Goal: Check status: Check status

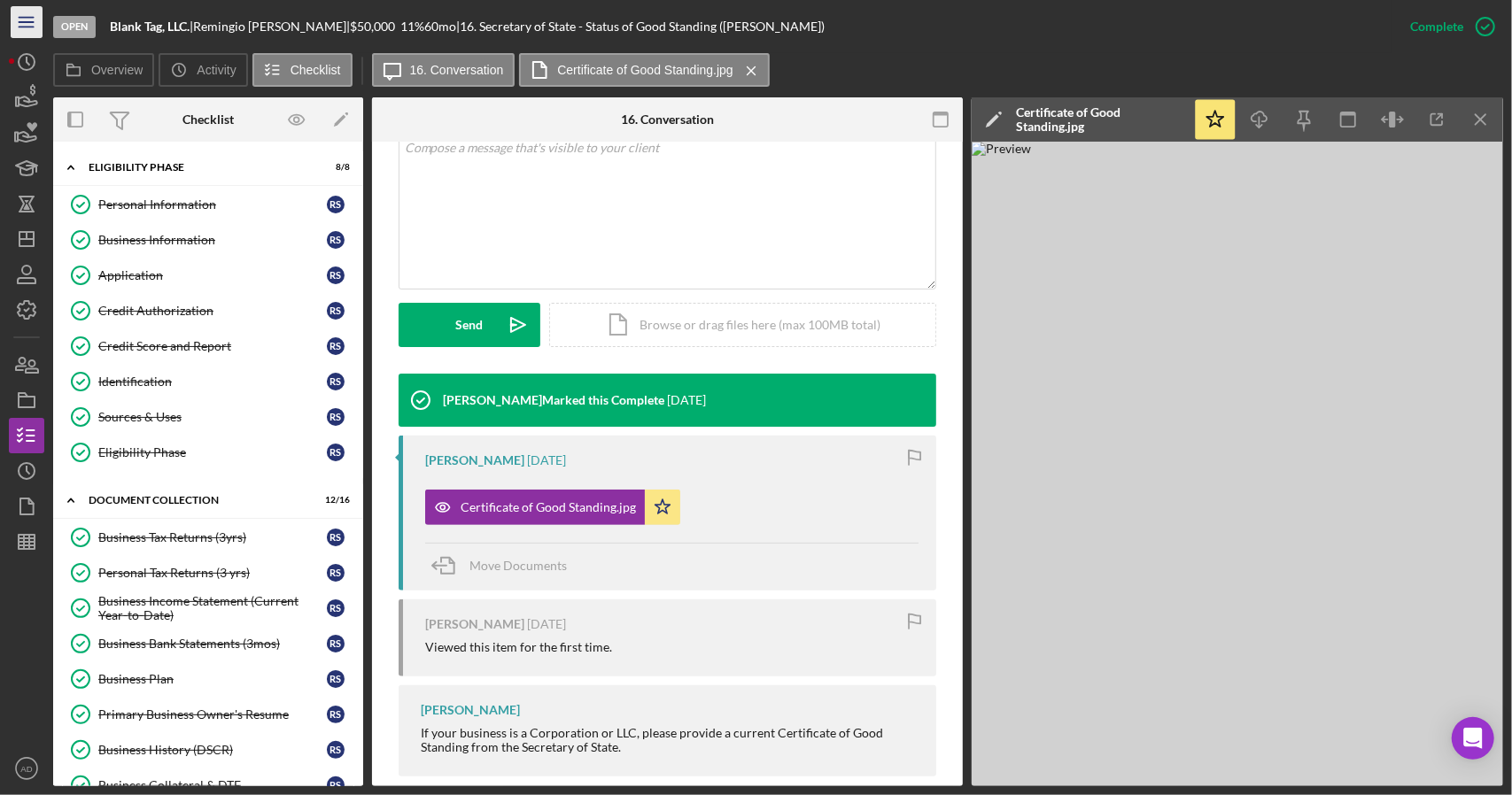
click at [26, 26] on icon "Icon/Menu" at bounding box center [27, 22] width 40 height 40
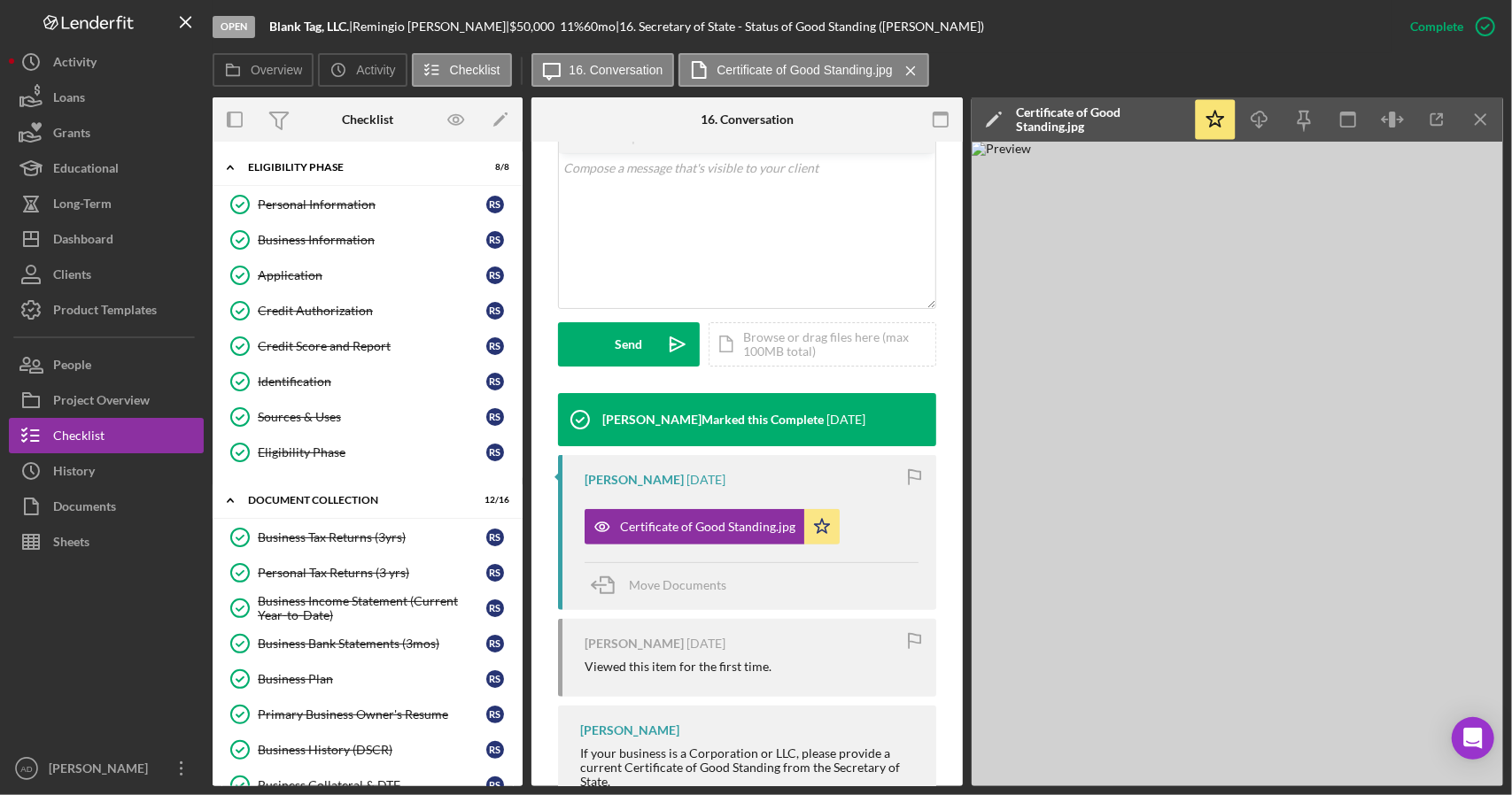
scroll to position [378, 0]
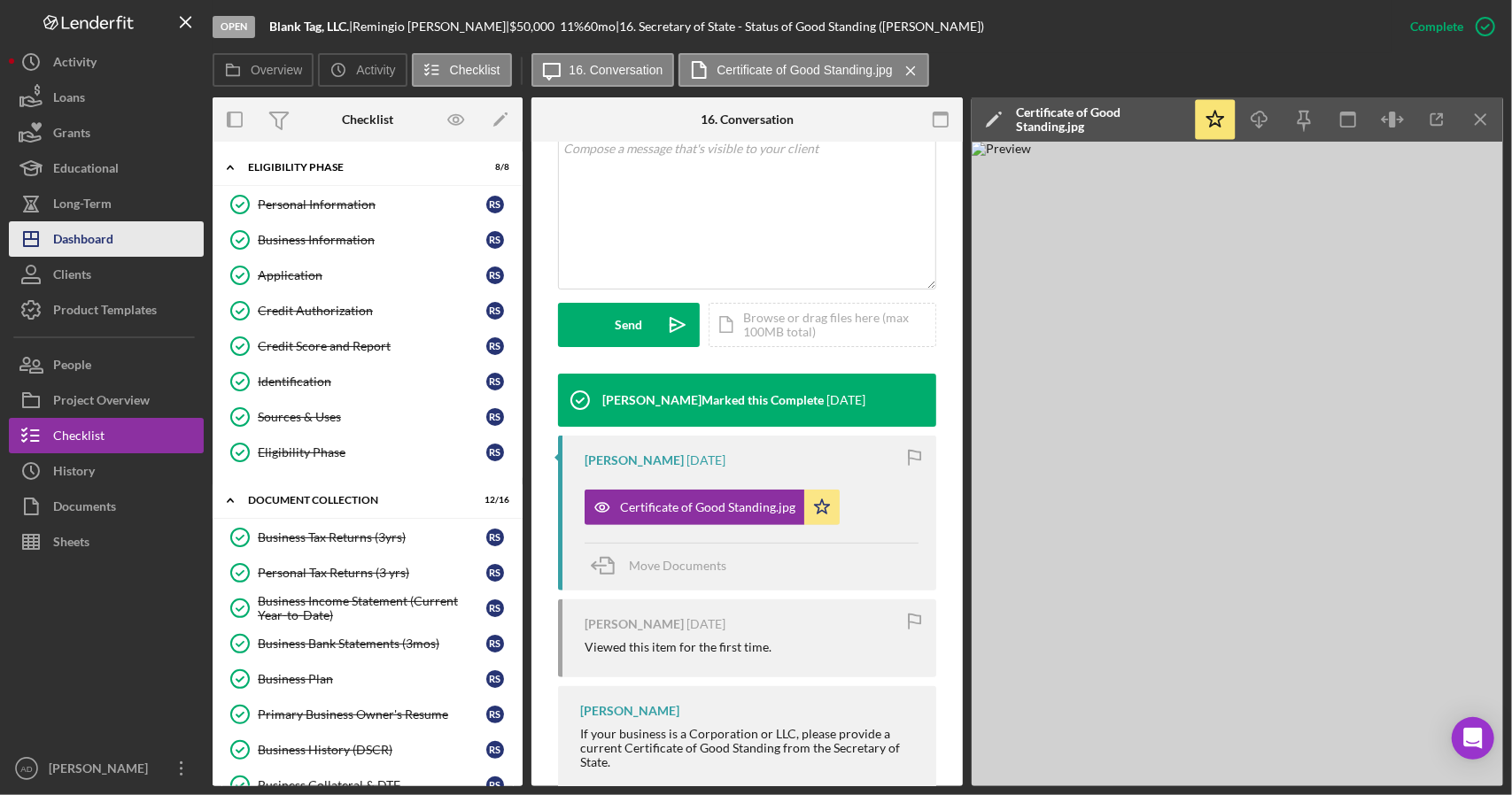
click at [91, 235] on div "Dashboard" at bounding box center [83, 241] width 60 height 40
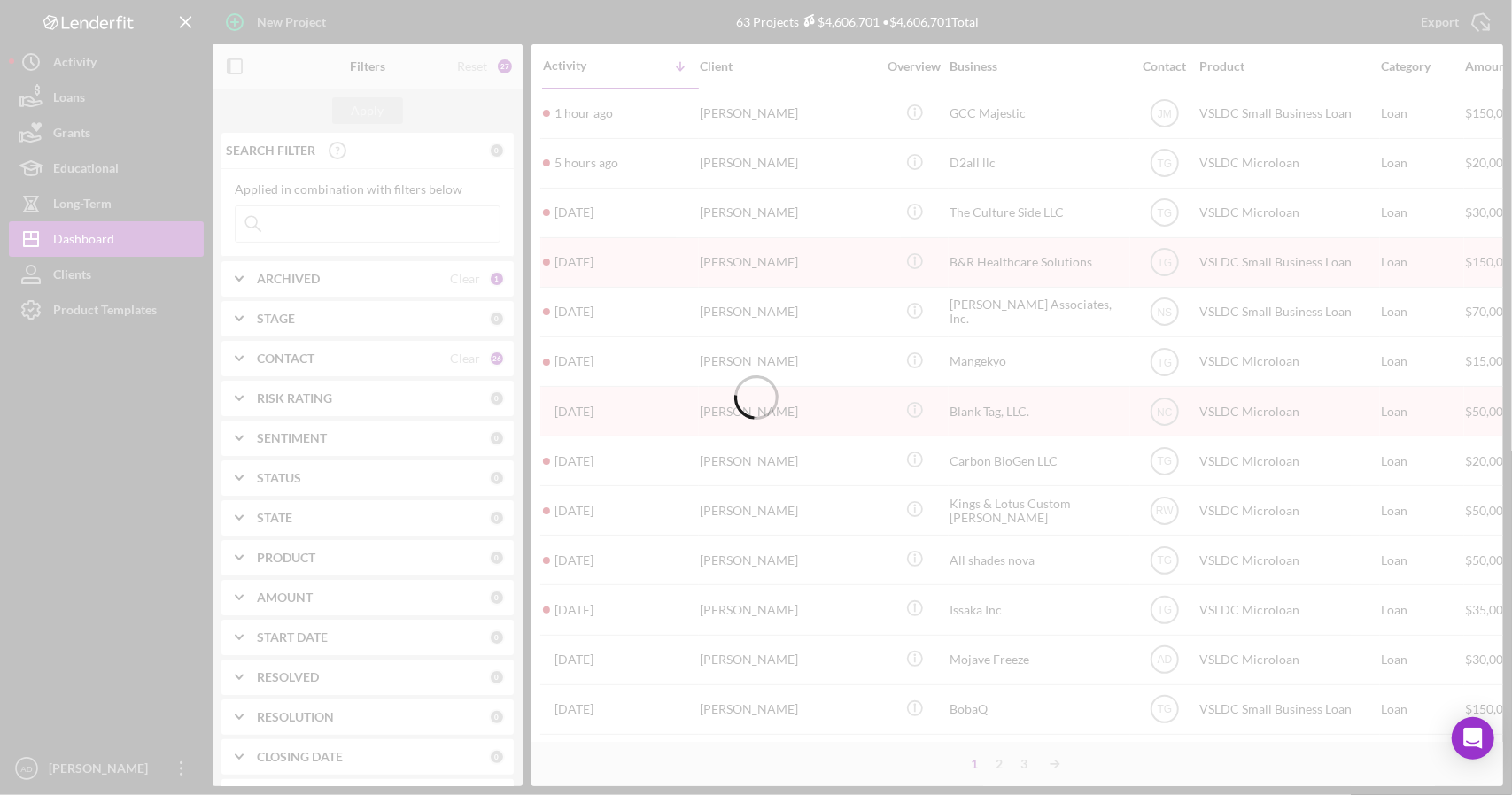
click at [312, 224] on div at bounding box center [756, 398] width 1512 height 795
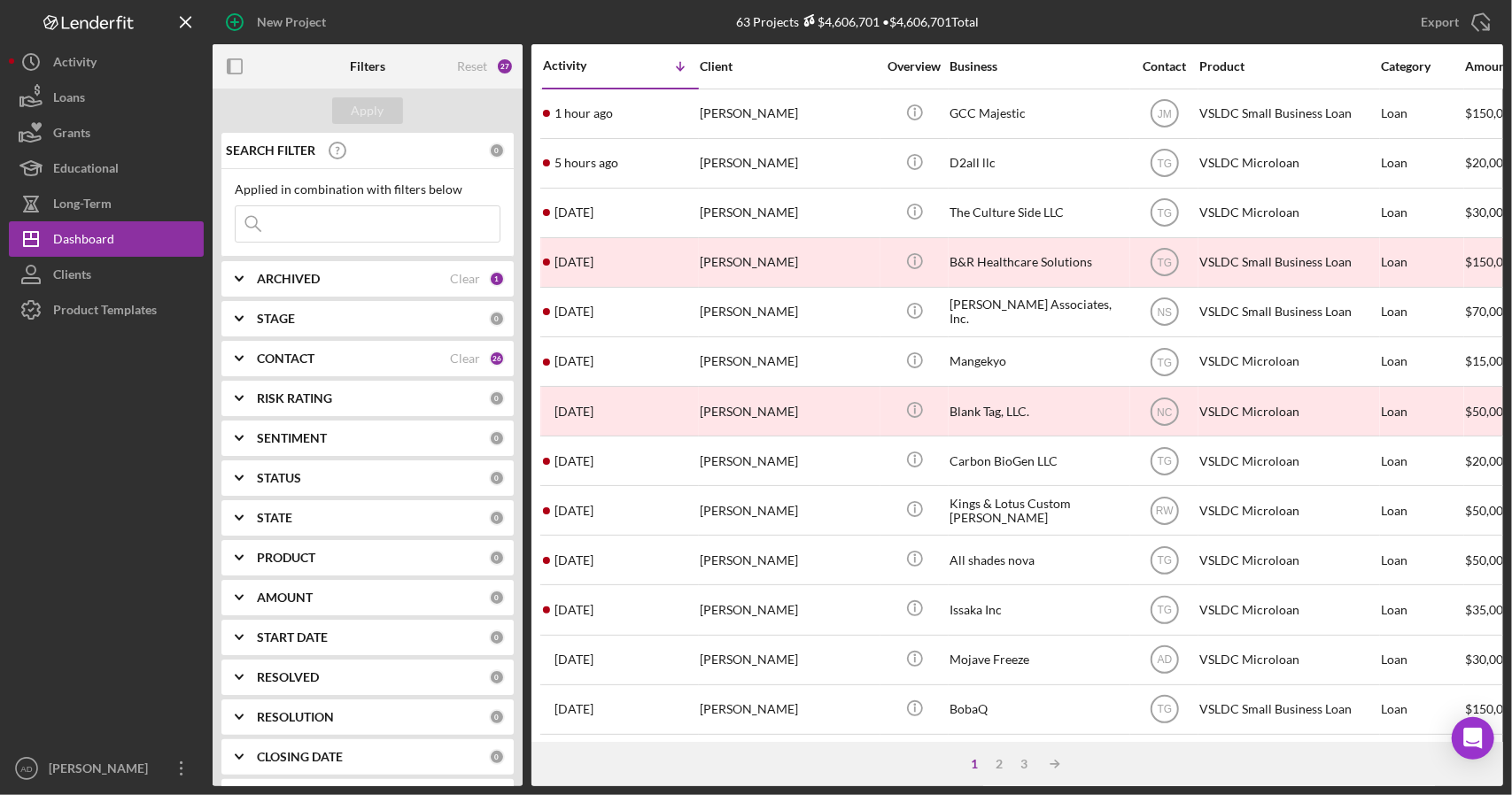
click at [312, 224] on input at bounding box center [368, 224] width 264 height 35
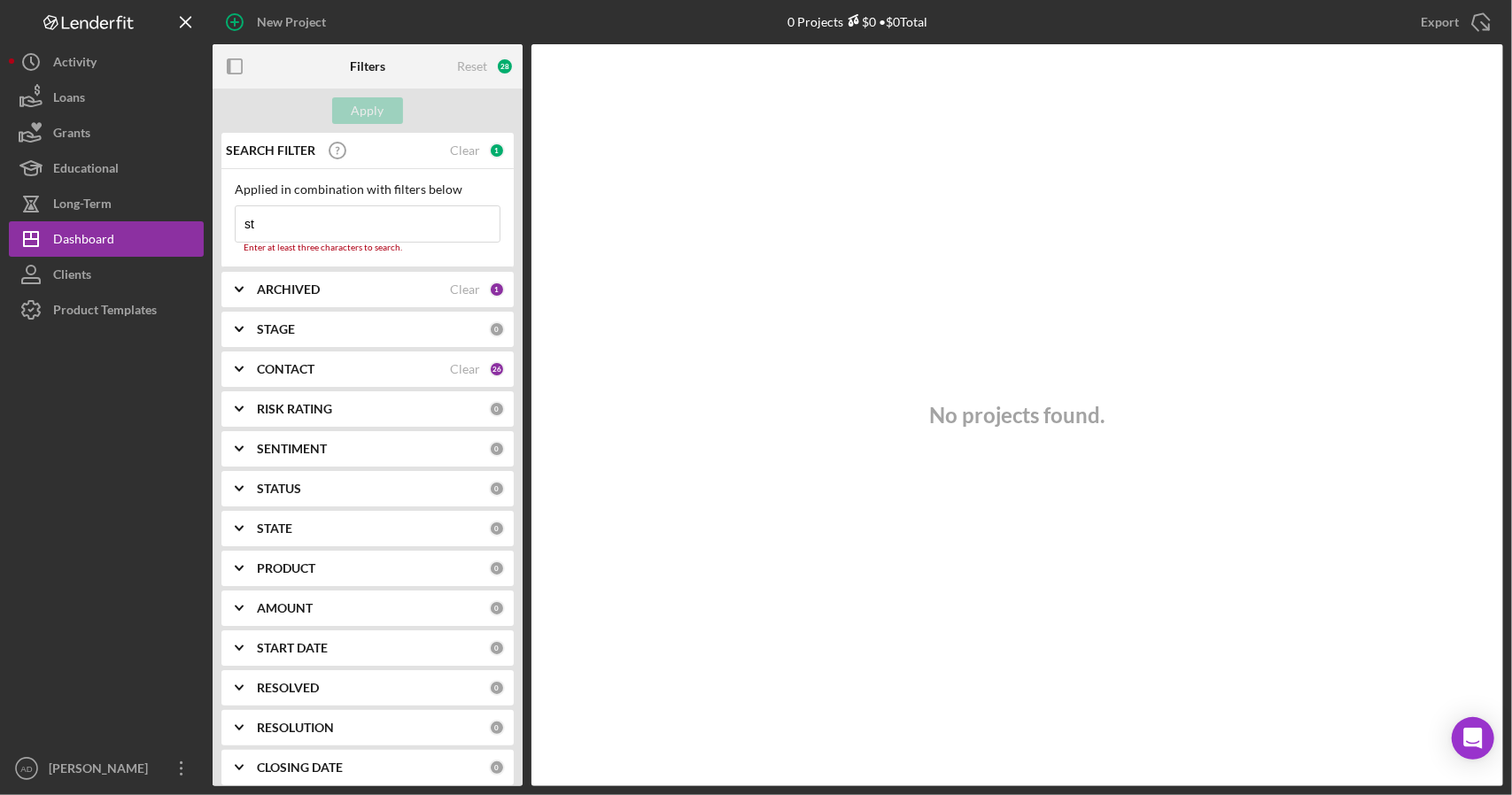
type input "s"
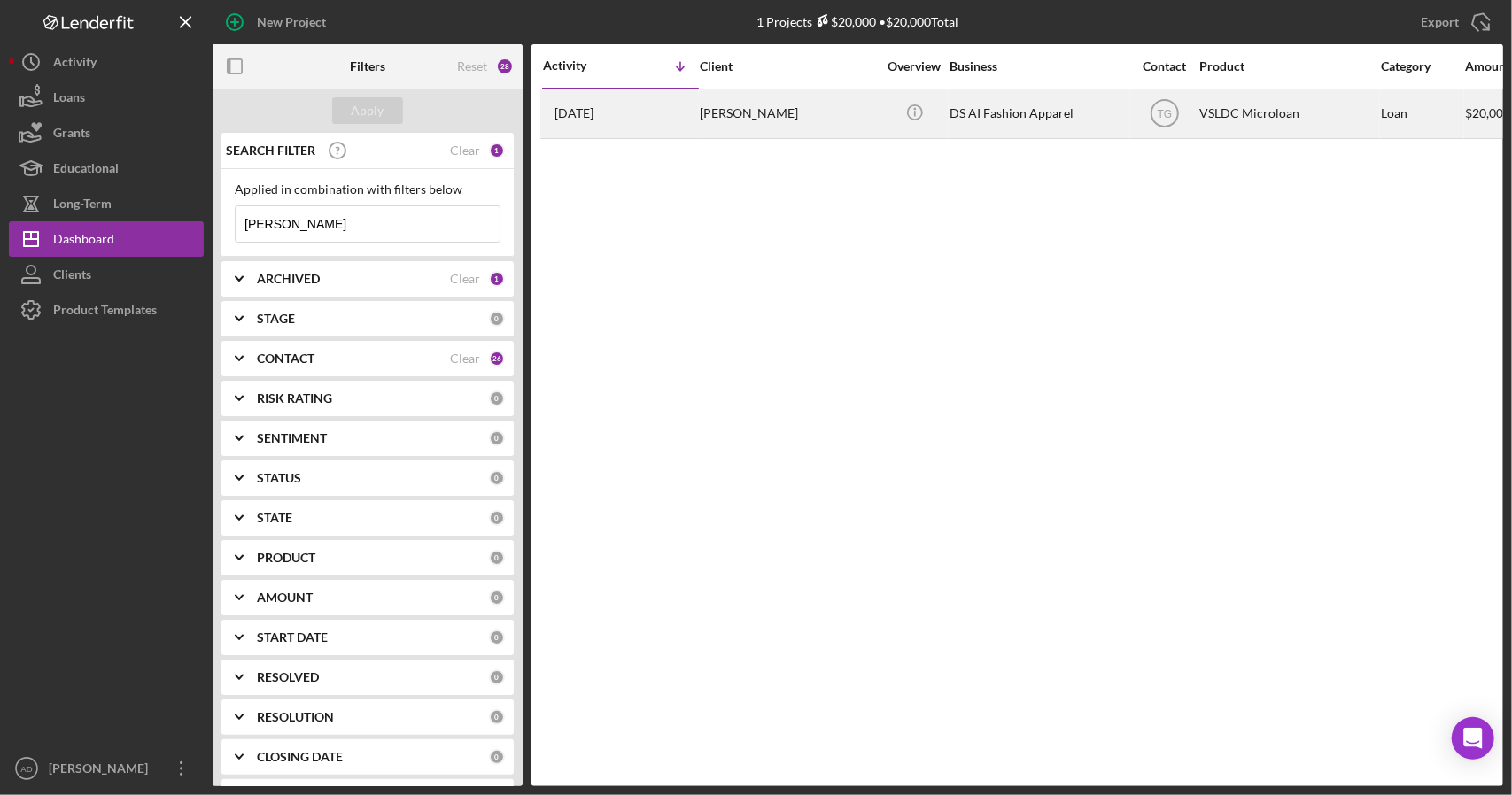
type input "[PERSON_NAME]"
click at [824, 111] on div "[PERSON_NAME]" at bounding box center [788, 113] width 177 height 47
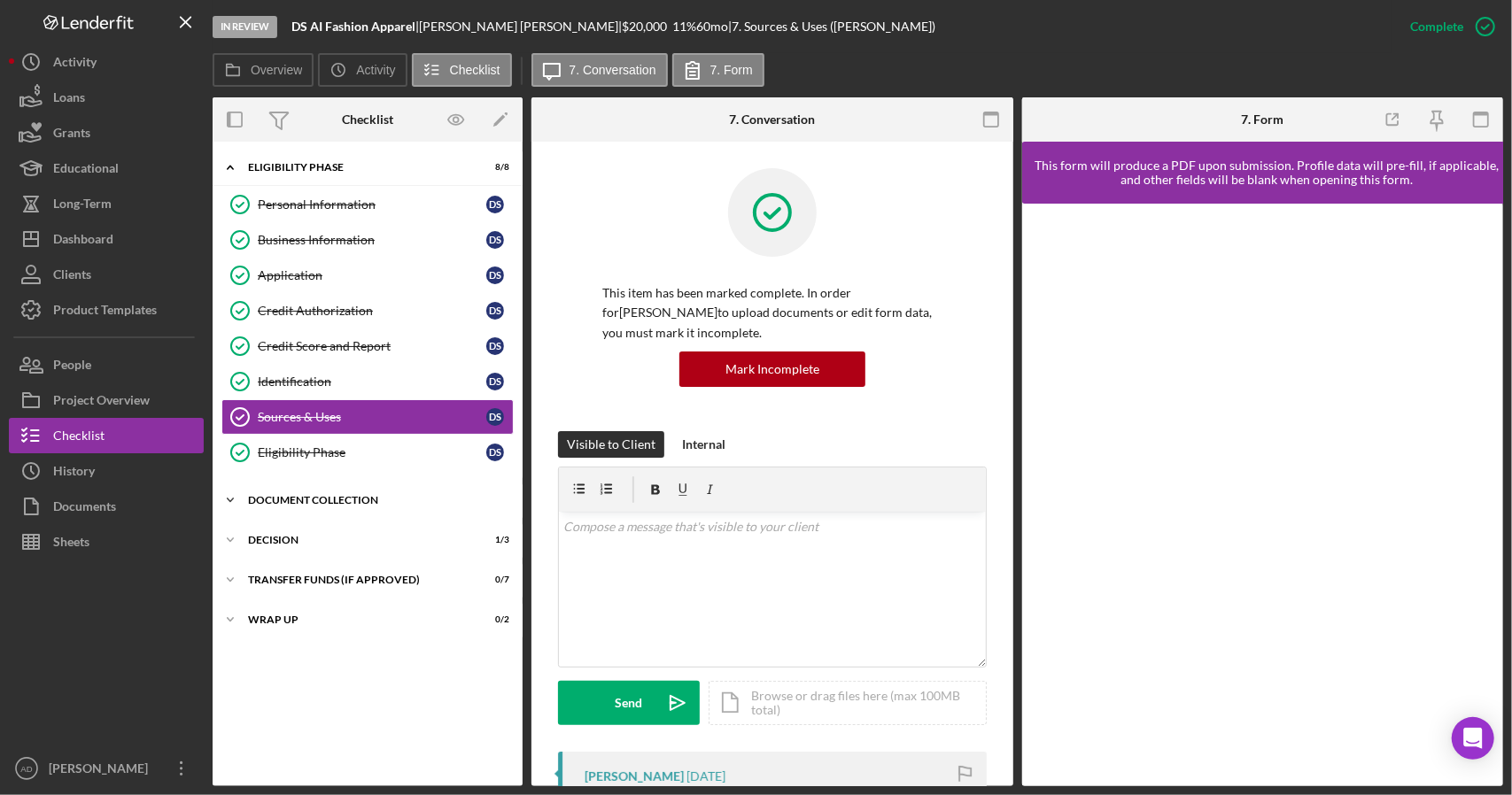
click at [266, 495] on div "Document Collection" at bounding box center [375, 500] width 253 height 10
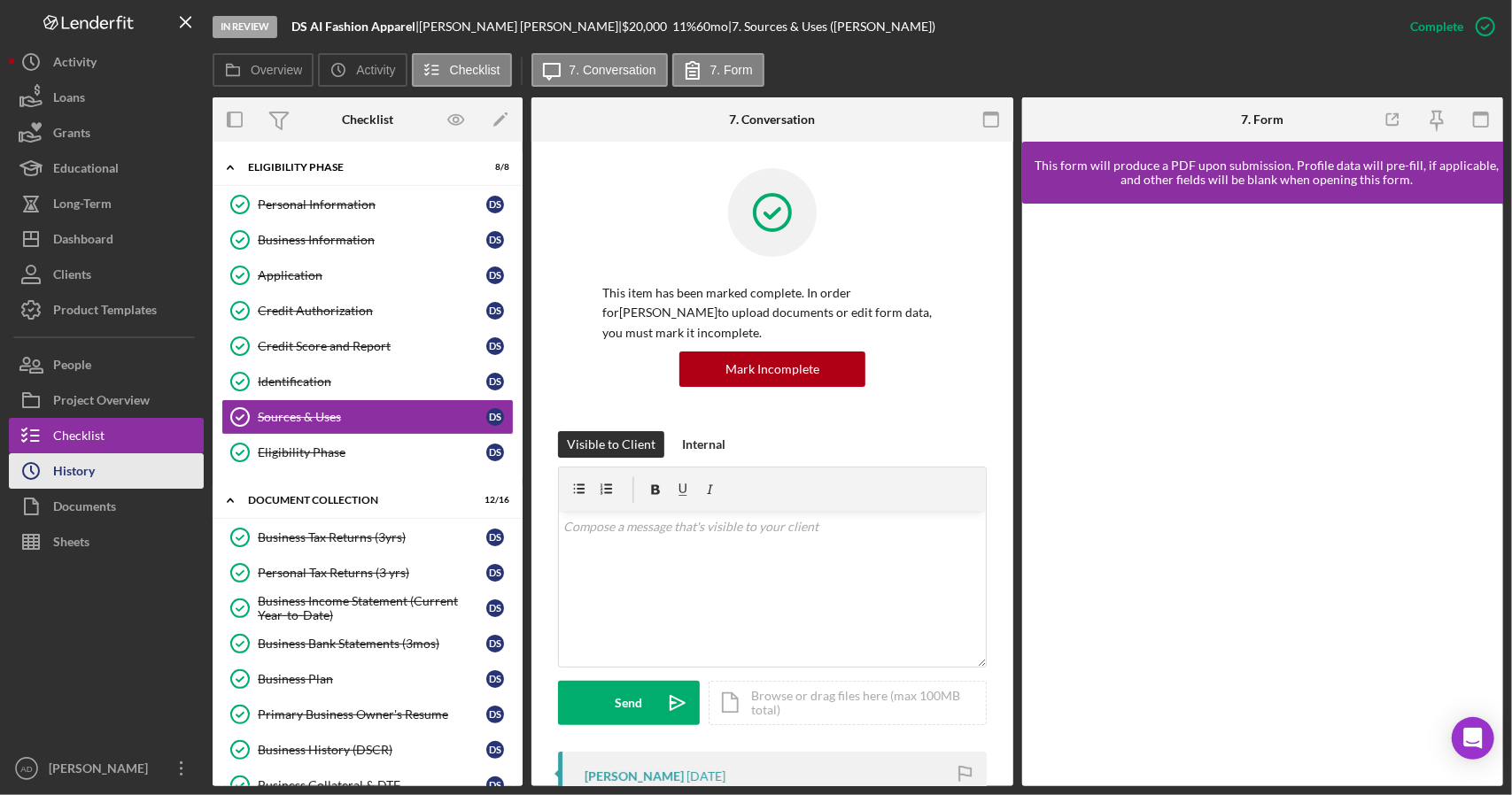
click at [125, 478] on button "Icon/History History" at bounding box center [107, 471] width 195 height 35
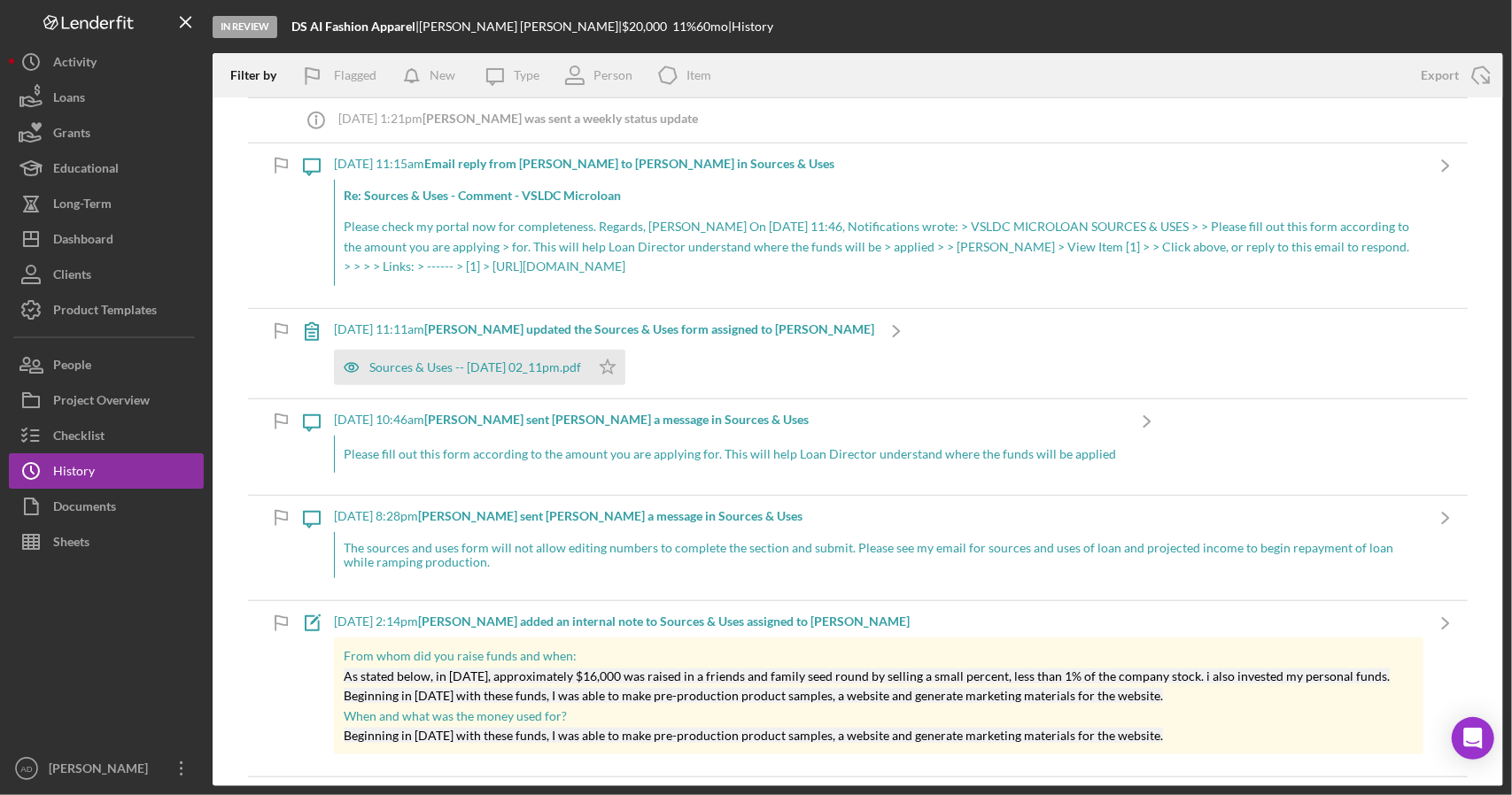
scroll to position [777, 0]
click at [101, 437] on div "Checklist" at bounding box center [78, 437] width 51 height 40
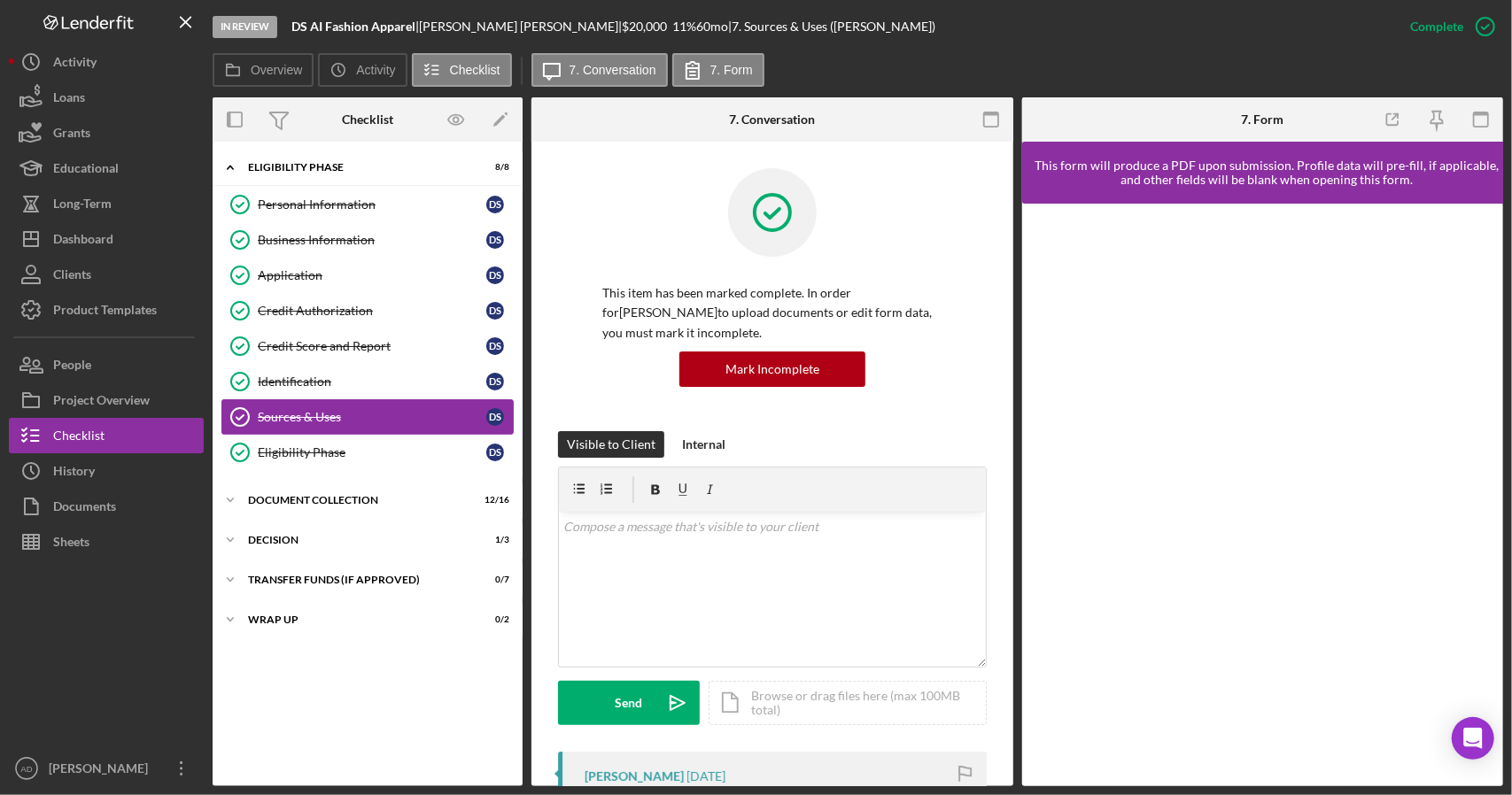
click at [300, 410] on div "Sources & Uses" at bounding box center [372, 416] width 229 height 14
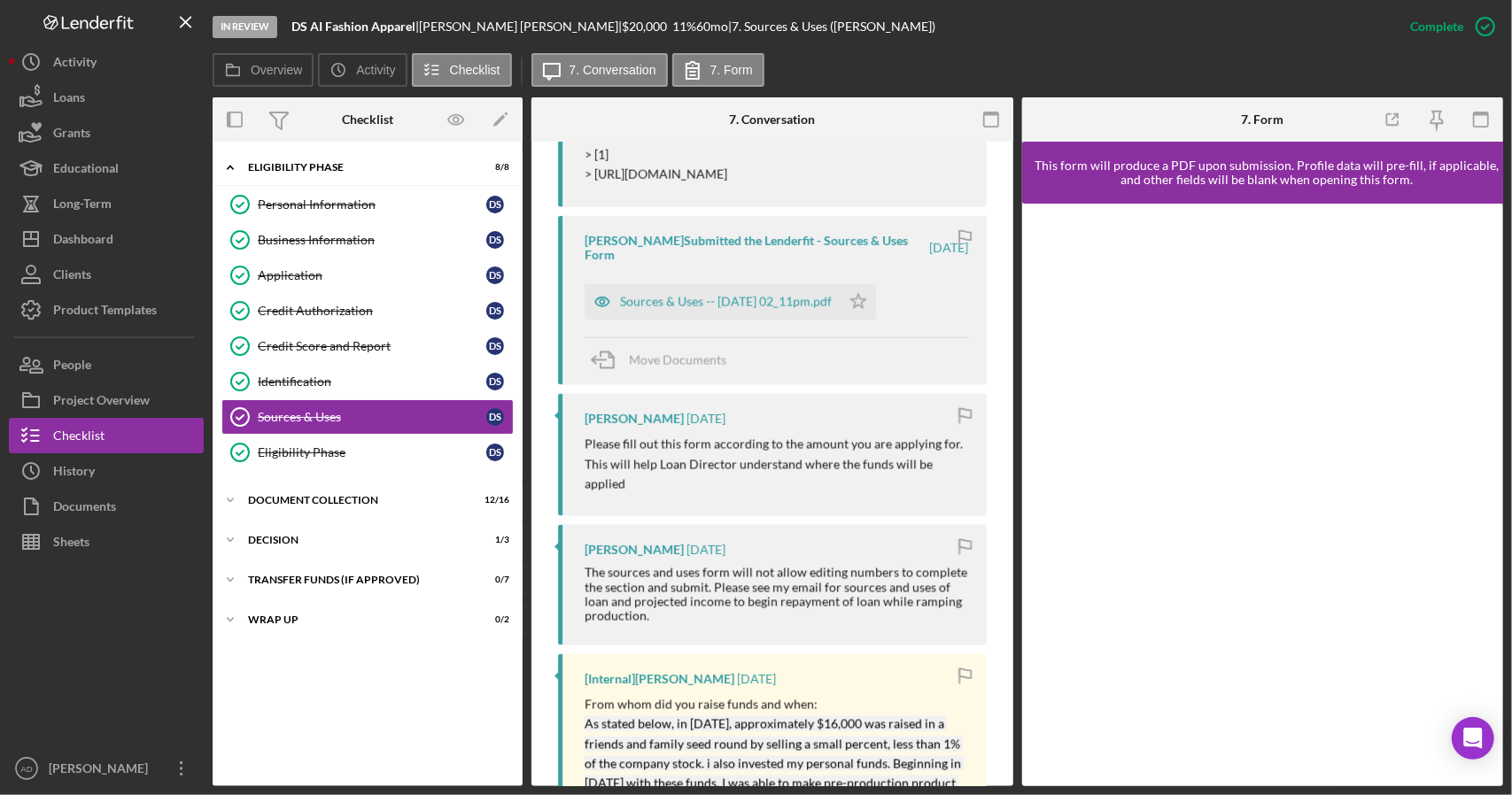
scroll to position [2121, 0]
click at [670, 308] on div "Sources & Uses -- [DATE] 02_11pm.pdf" at bounding box center [726, 300] width 212 height 14
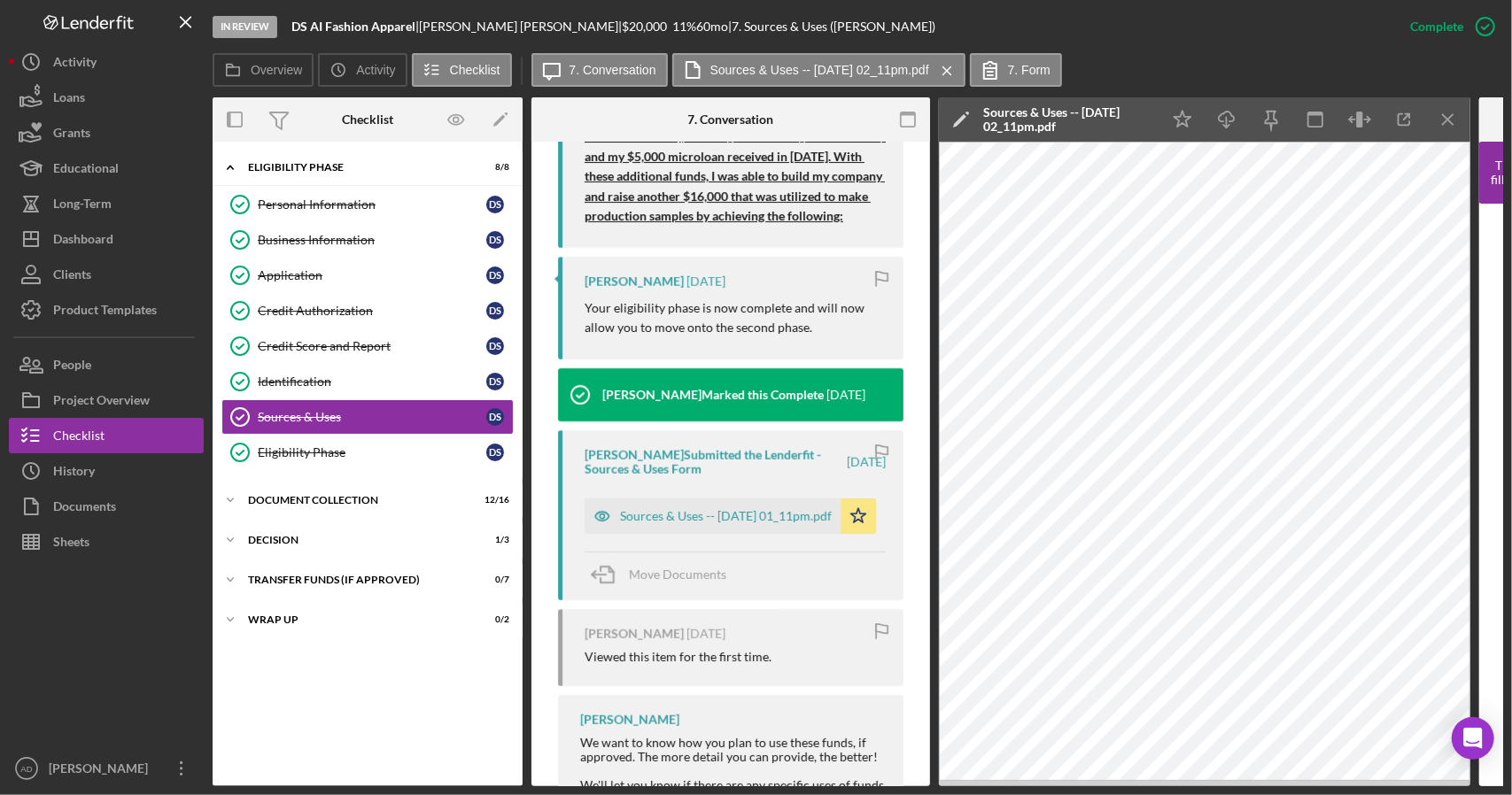
scroll to position [4528, 0]
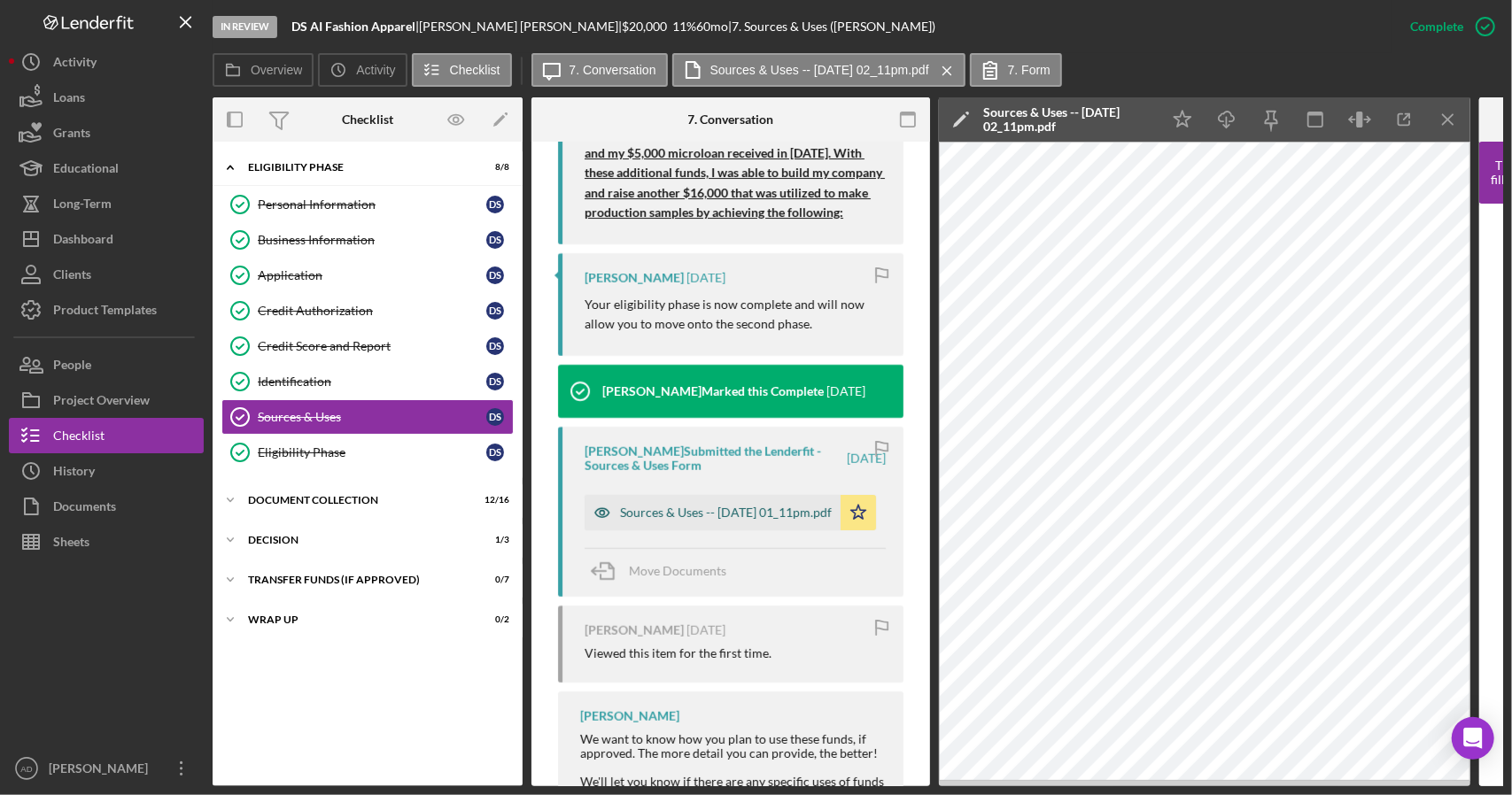
click at [692, 520] on div "Sources & Uses -- [DATE] 01_11pm.pdf" at bounding box center [726, 512] width 212 height 14
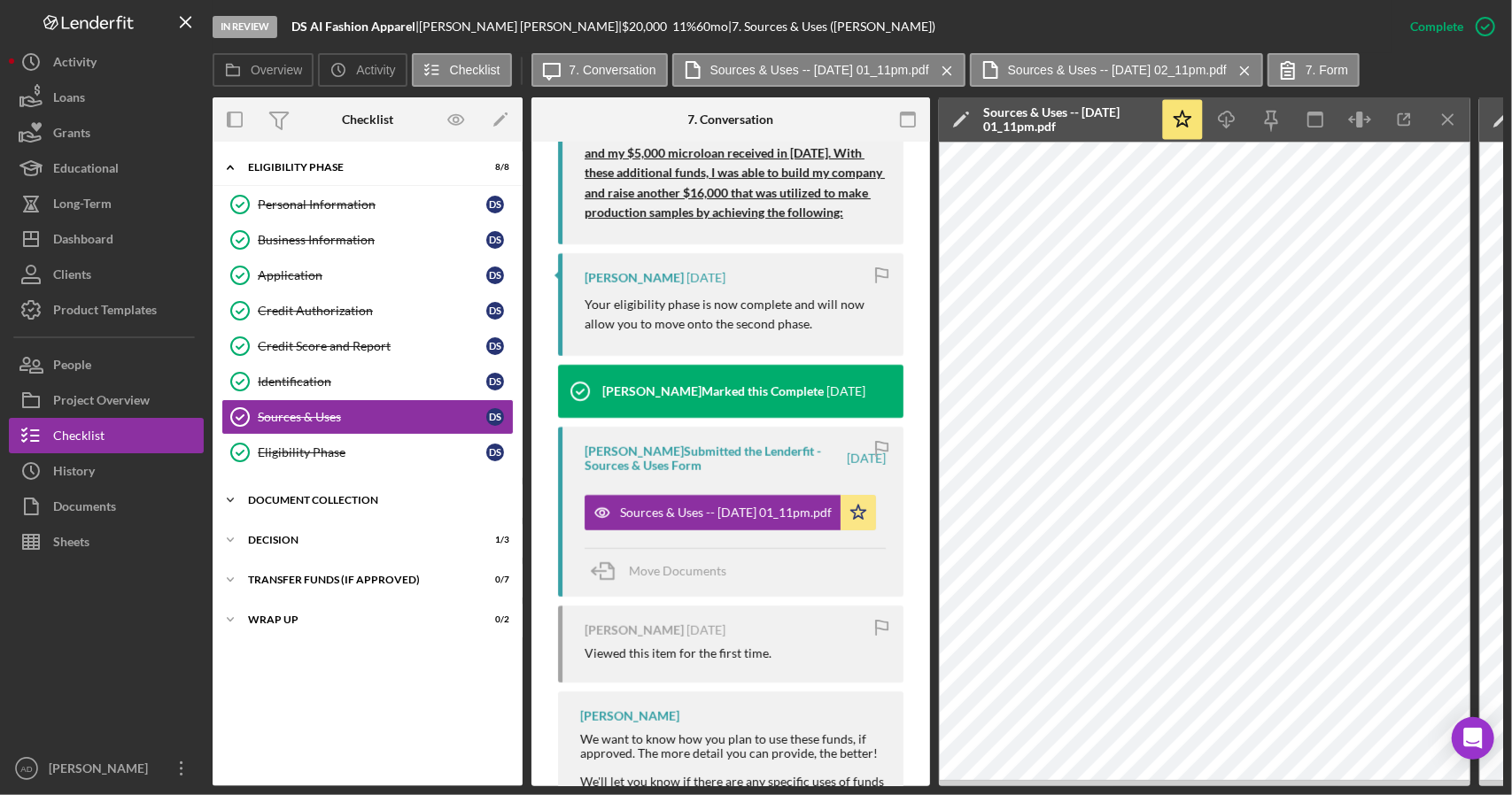
click at [230, 489] on icon "Icon/Expander" at bounding box center [230, 500] width 35 height 35
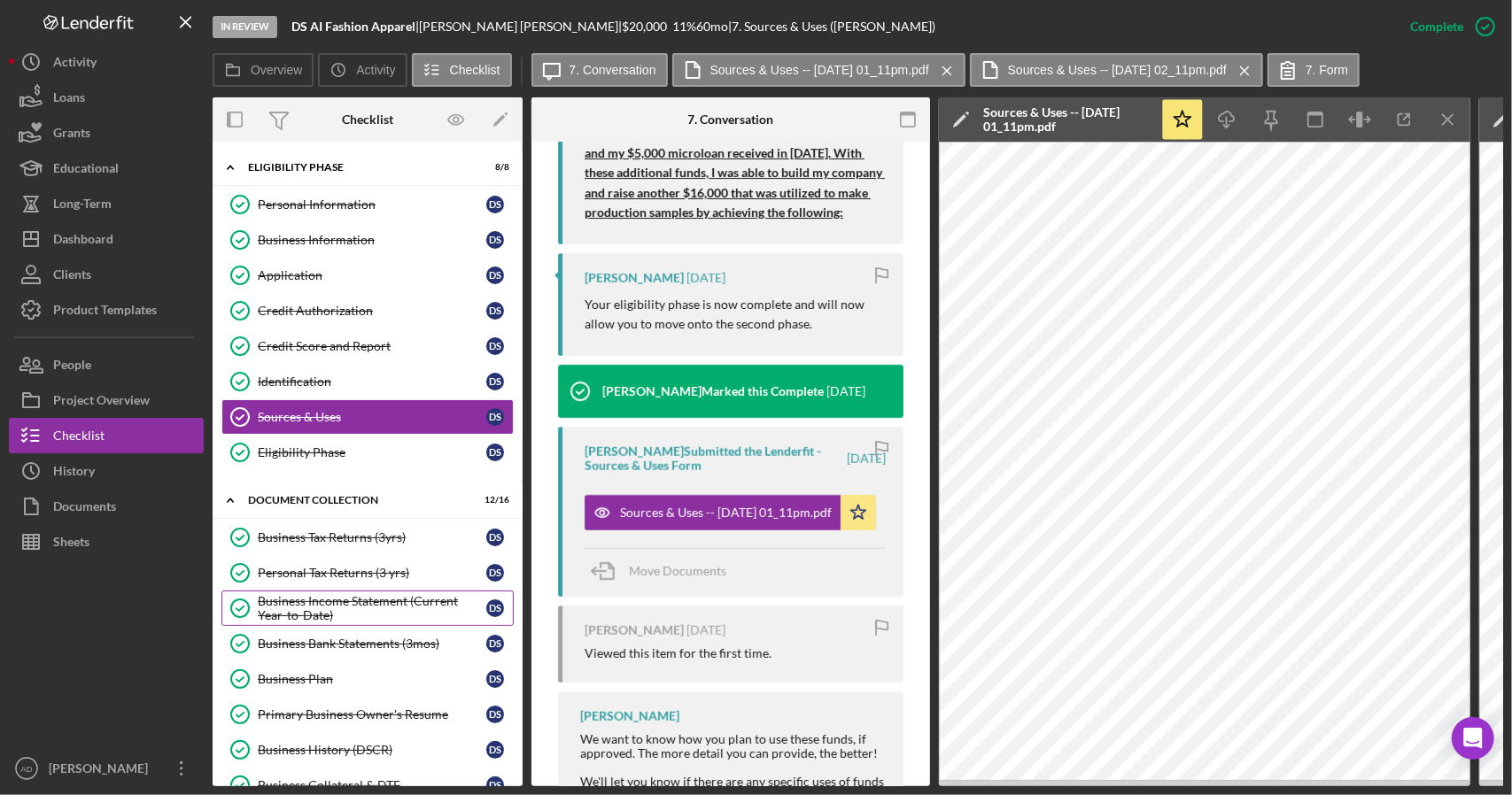
click at [302, 606] on div "Business Income Statement (Current Year-to-Date)" at bounding box center [372, 608] width 229 height 29
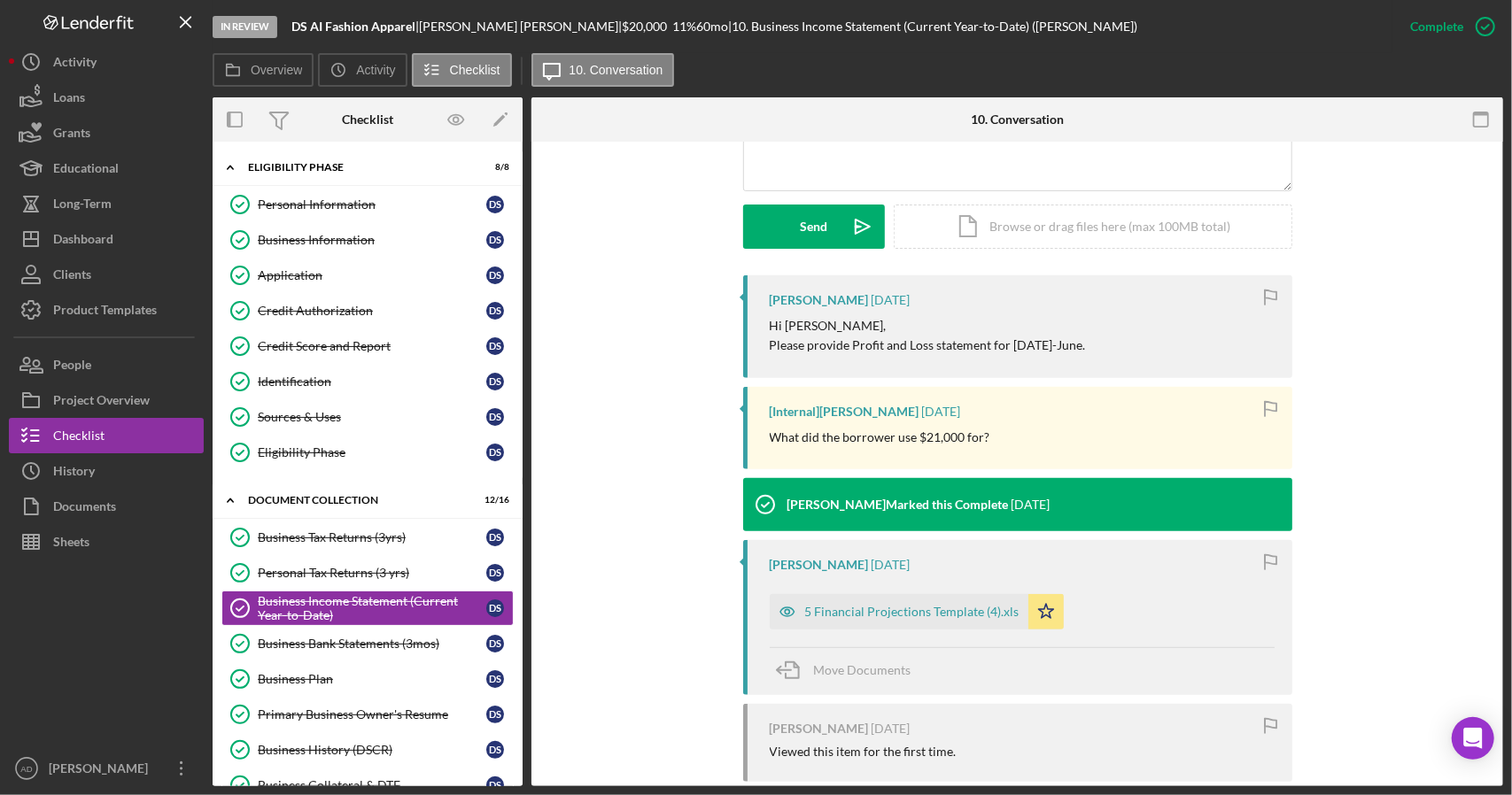
scroll to position [469, 0]
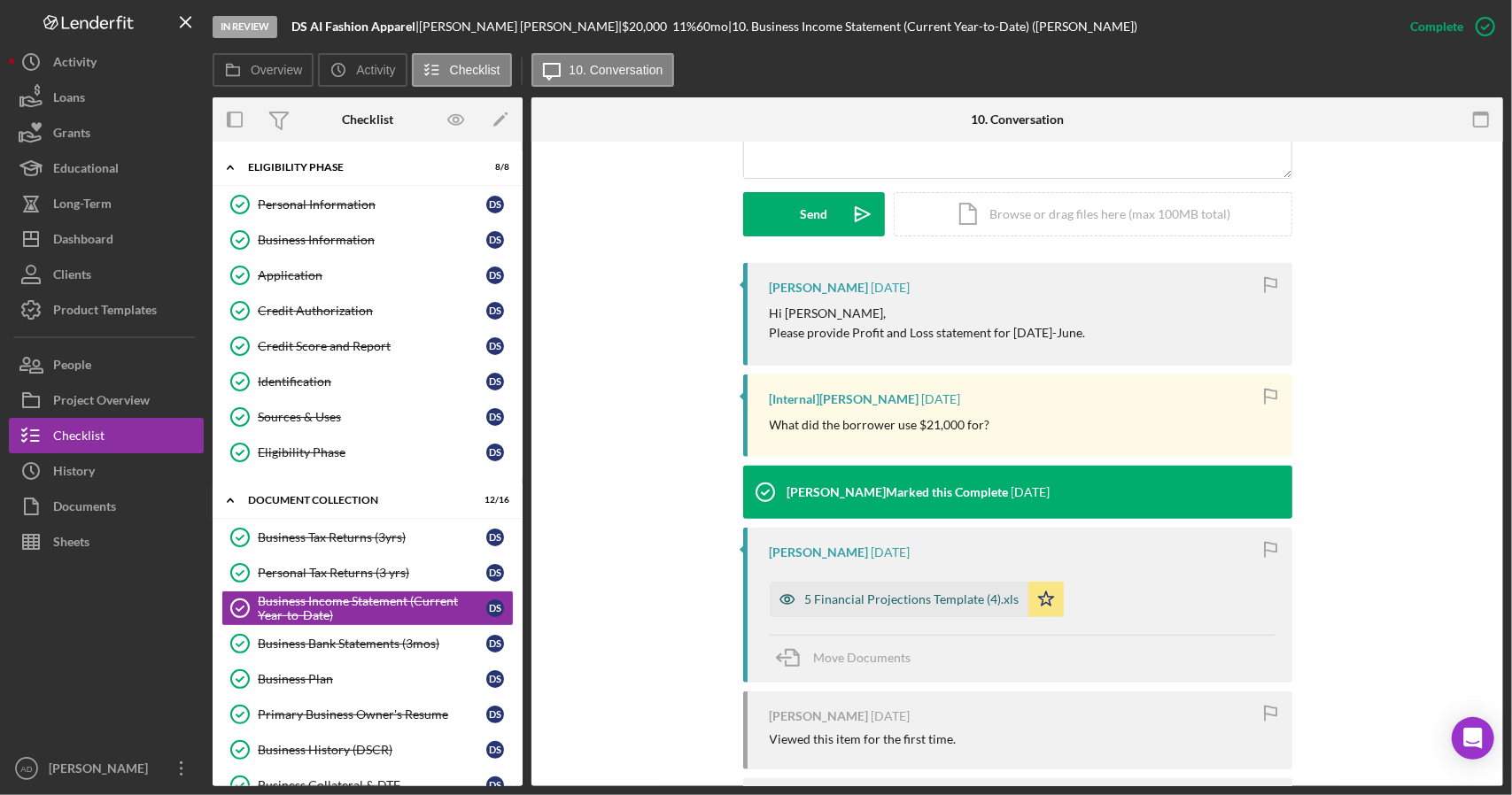
click at [877, 595] on div "5 Financial Projections Template (4).xls" at bounding box center [912, 599] width 215 height 14
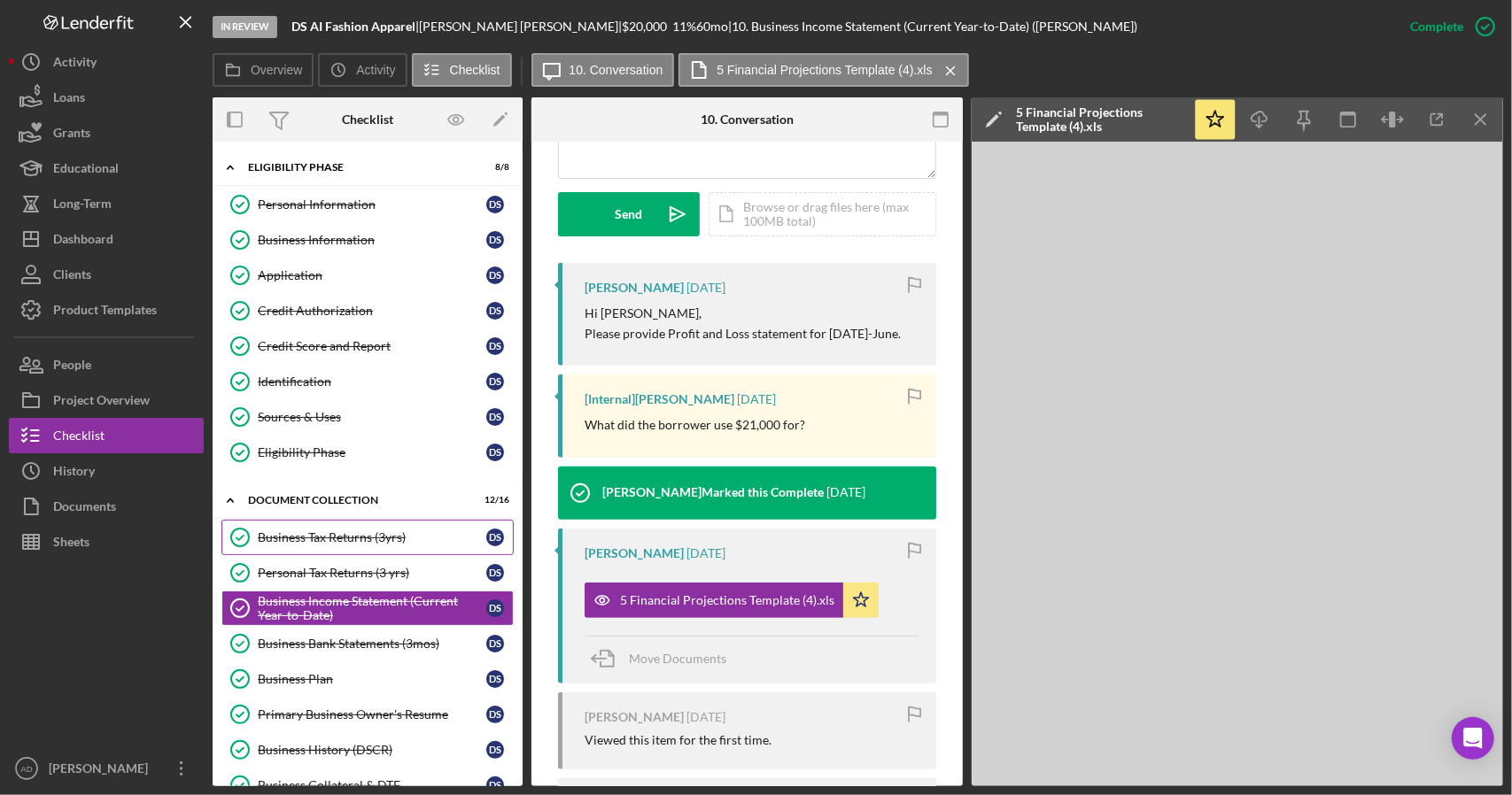
click at [331, 532] on div "Business Tax Returns (3yrs)" at bounding box center [372, 537] width 229 height 14
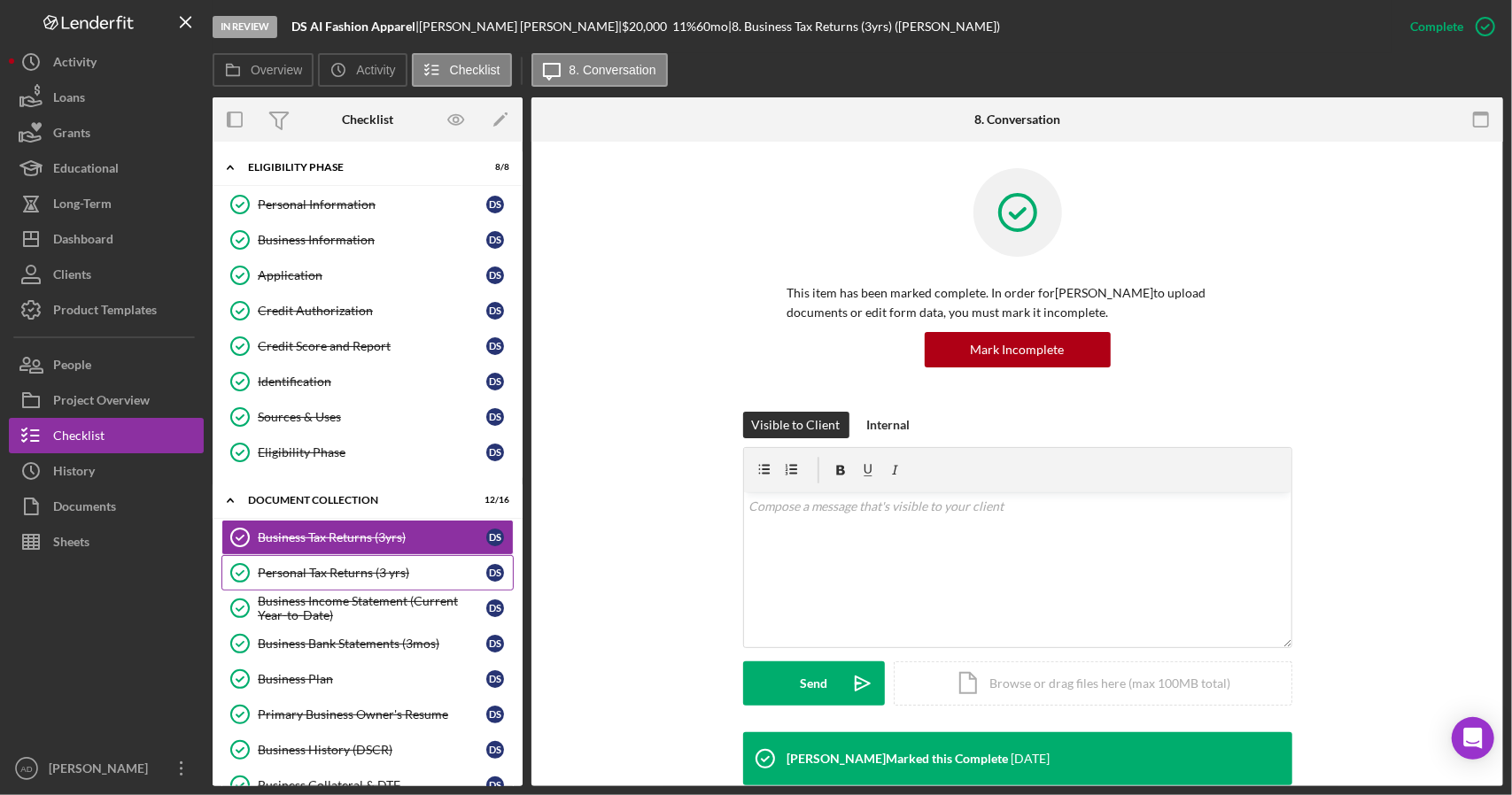
click at [358, 567] on div "Personal Tax Returns (3 yrs)" at bounding box center [372, 572] width 229 height 14
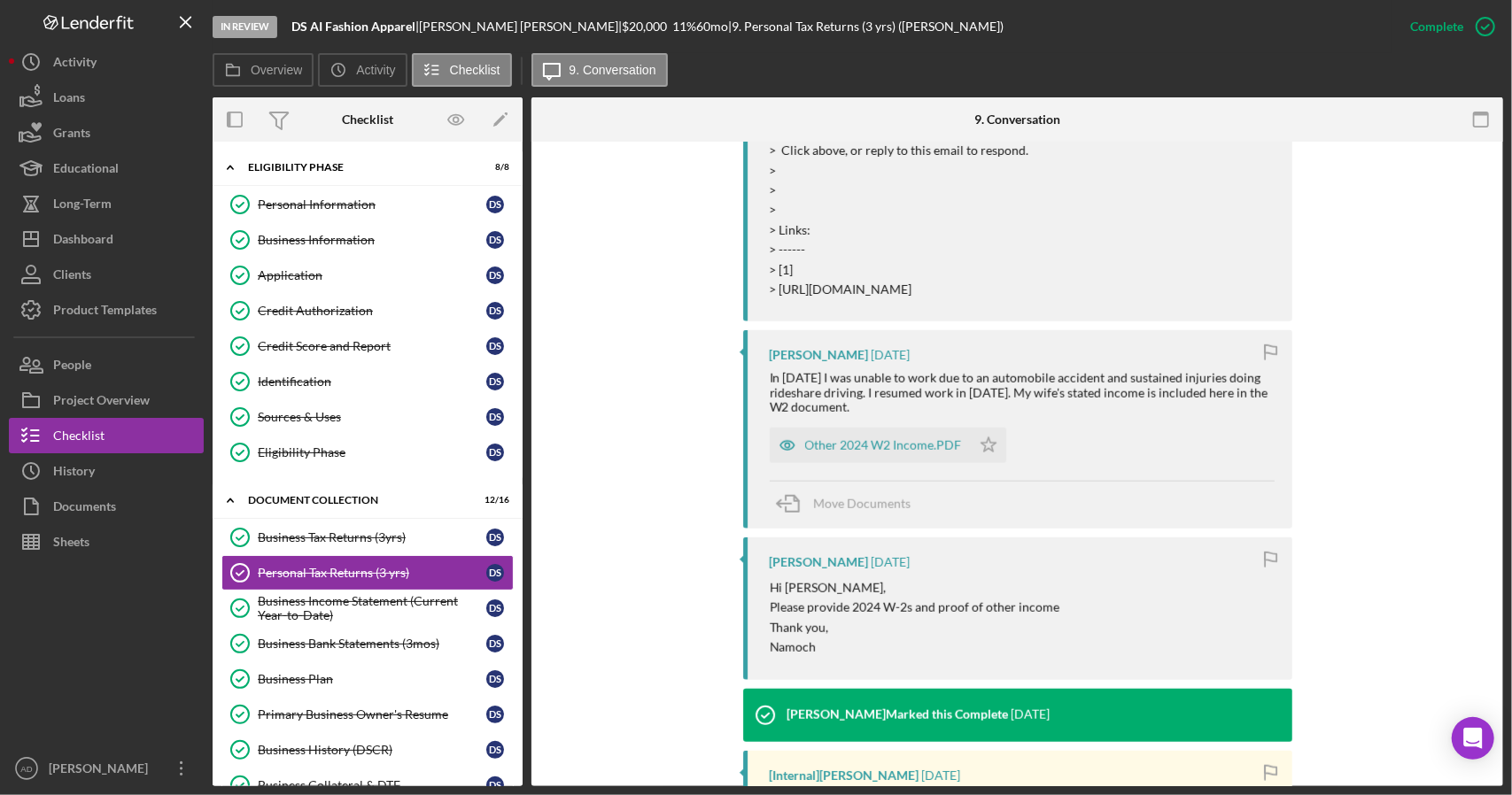
scroll to position [1096, 0]
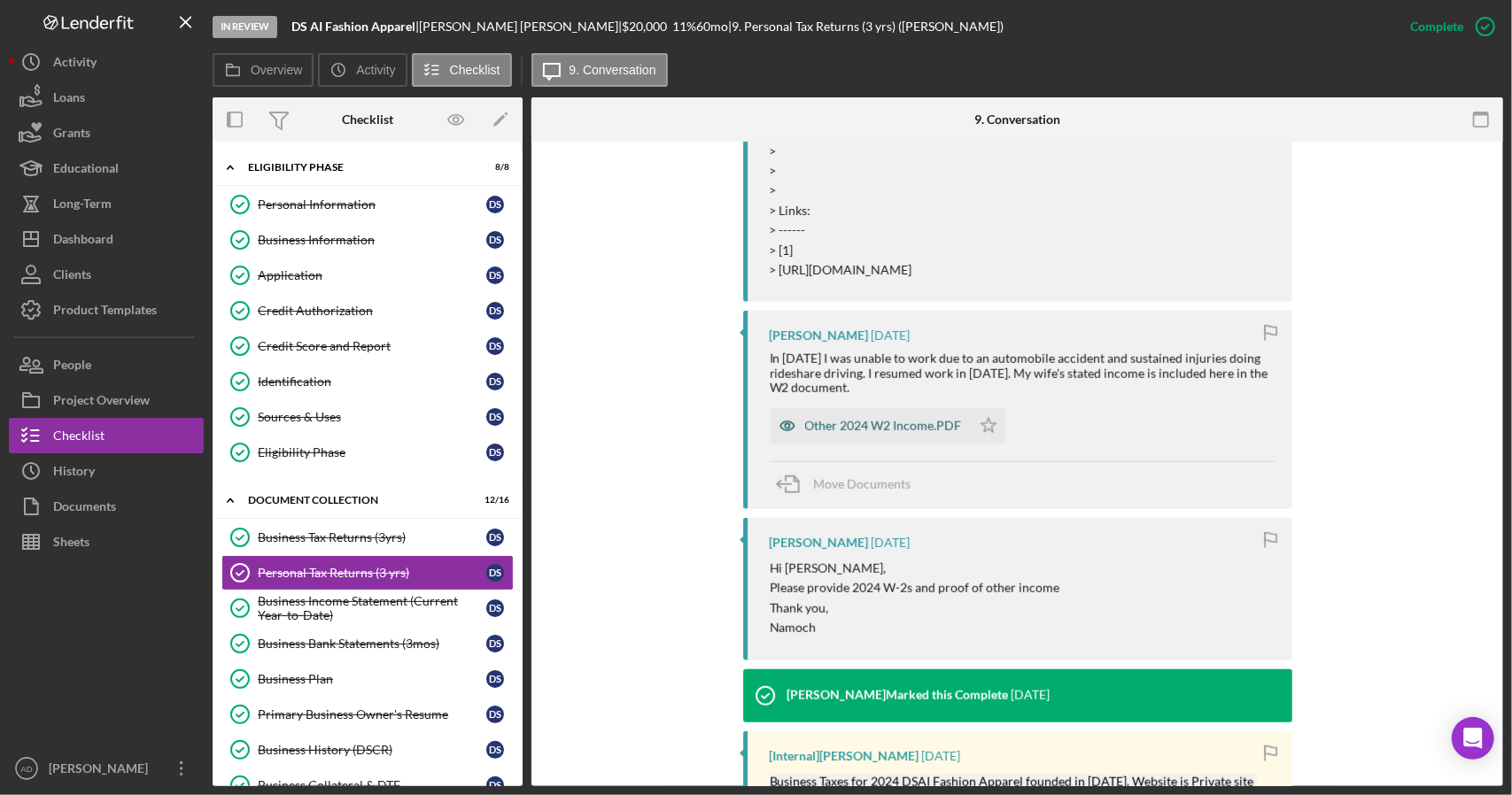
click at [870, 444] on div "Other 2024 W2 Income.PDF" at bounding box center [870, 425] width 201 height 35
